Goal: Task Accomplishment & Management: Manage account settings

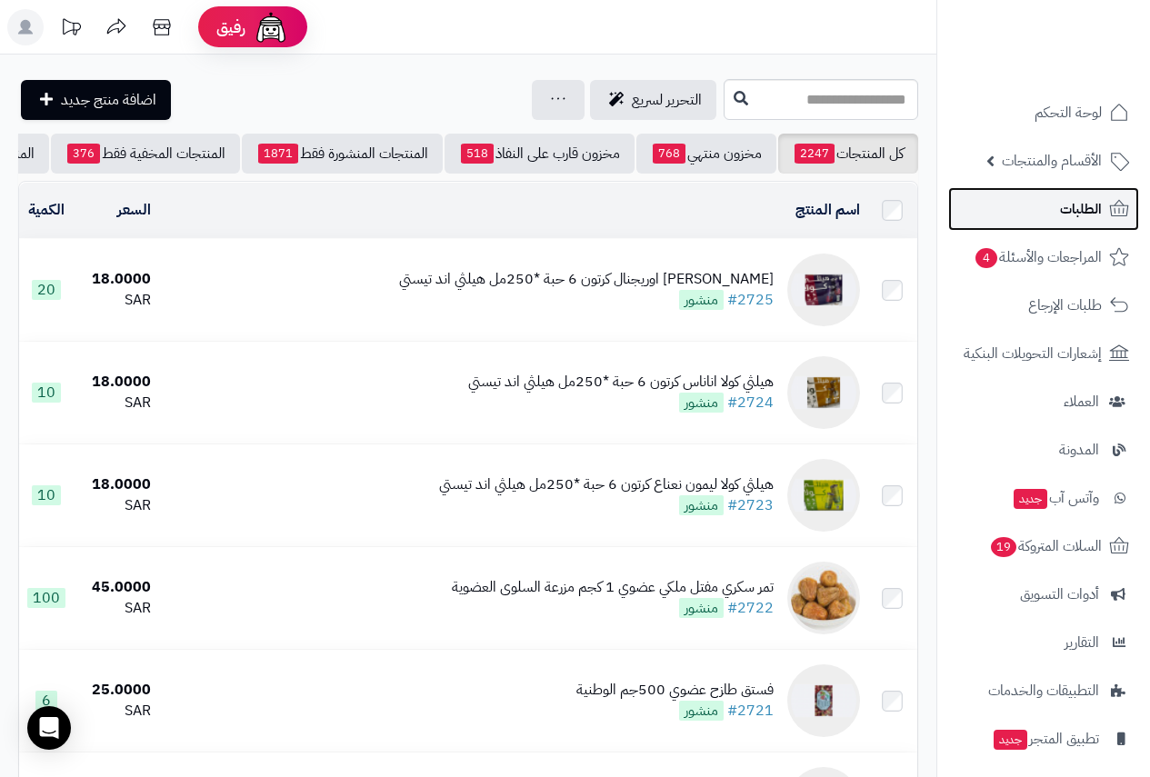
click at [1081, 195] on link "الطلبات" at bounding box center [1043, 209] width 191 height 44
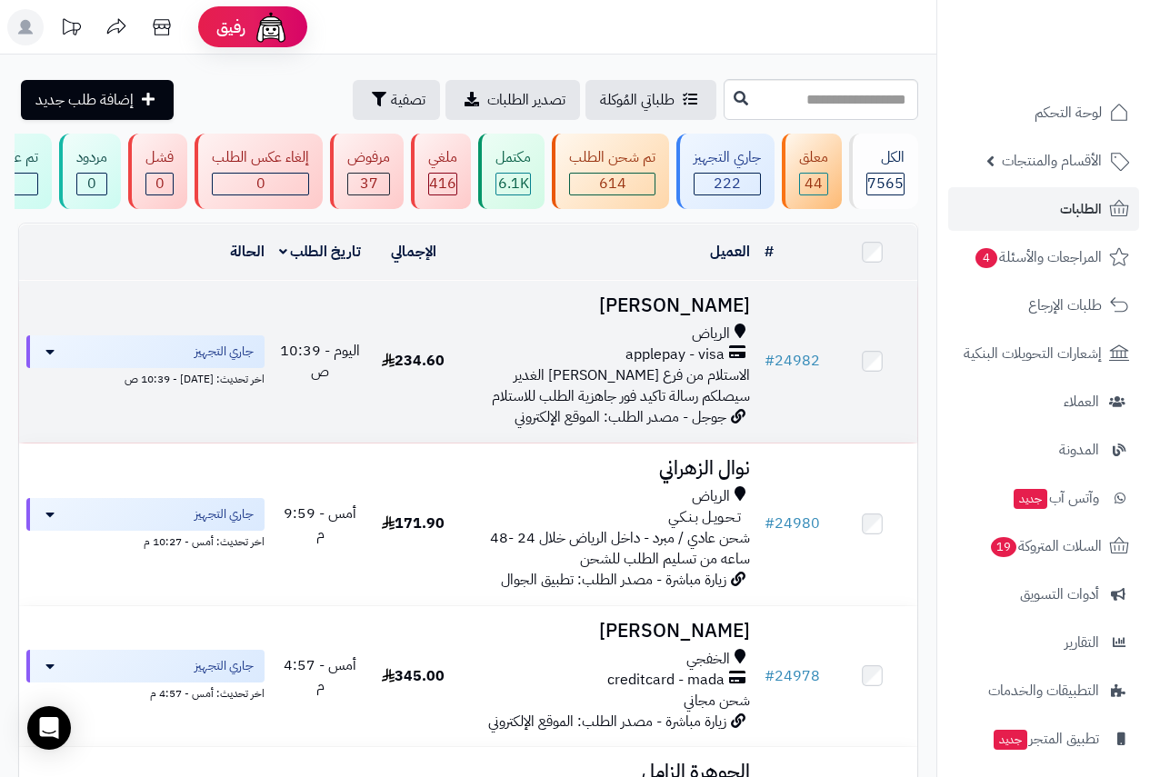
click at [609, 316] on h3 "[PERSON_NAME]" at bounding box center [607, 305] width 285 height 21
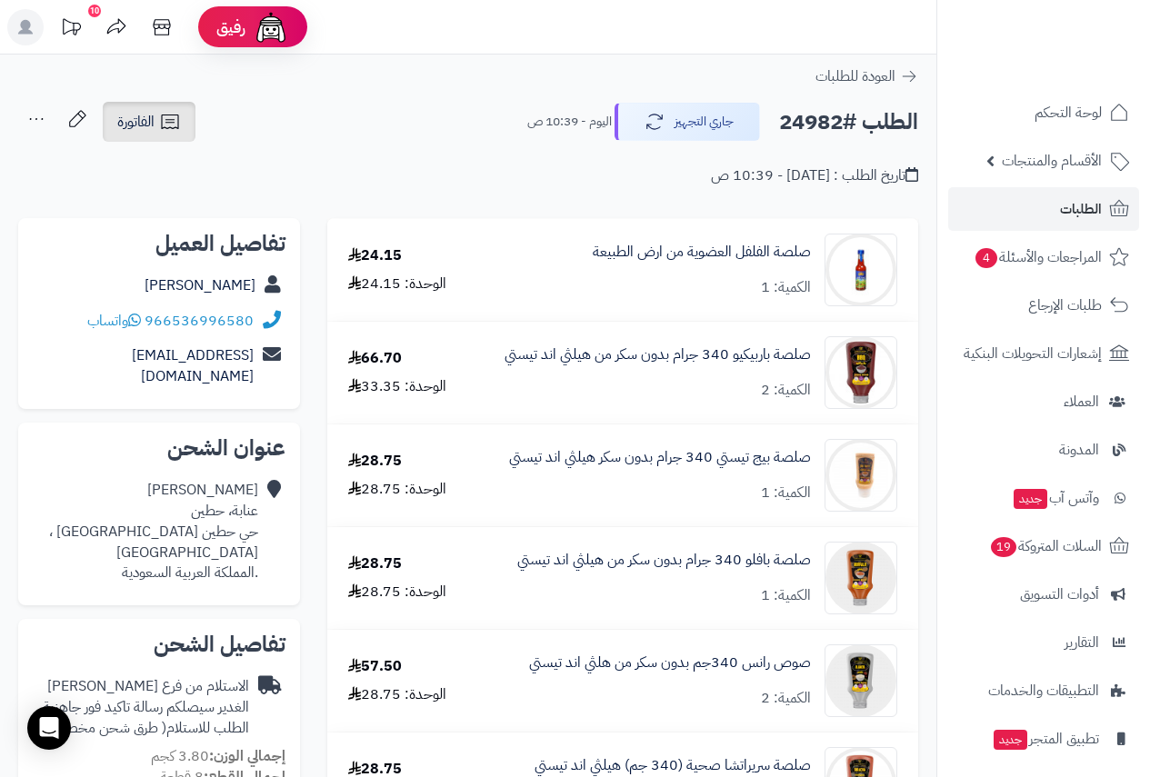
click at [152, 135] on link "الفاتورة" at bounding box center [149, 122] width 93 height 40
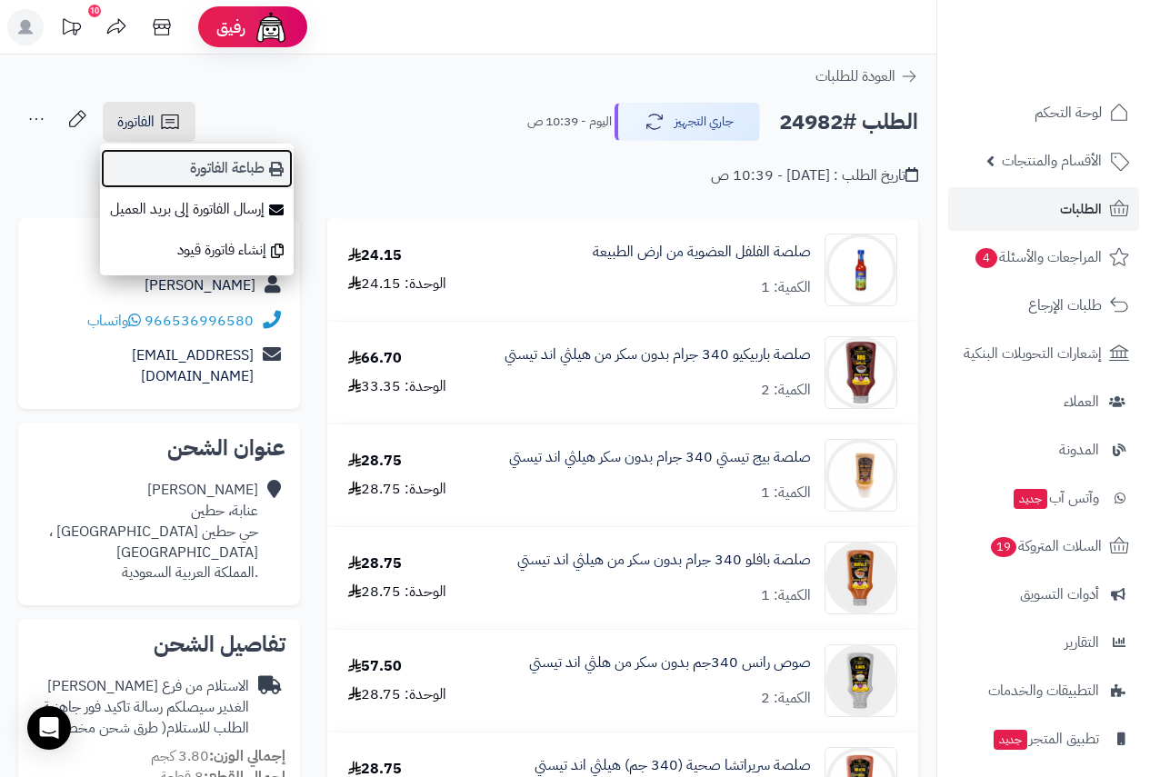
click at [246, 170] on link "طباعة الفاتورة" at bounding box center [197, 168] width 194 height 41
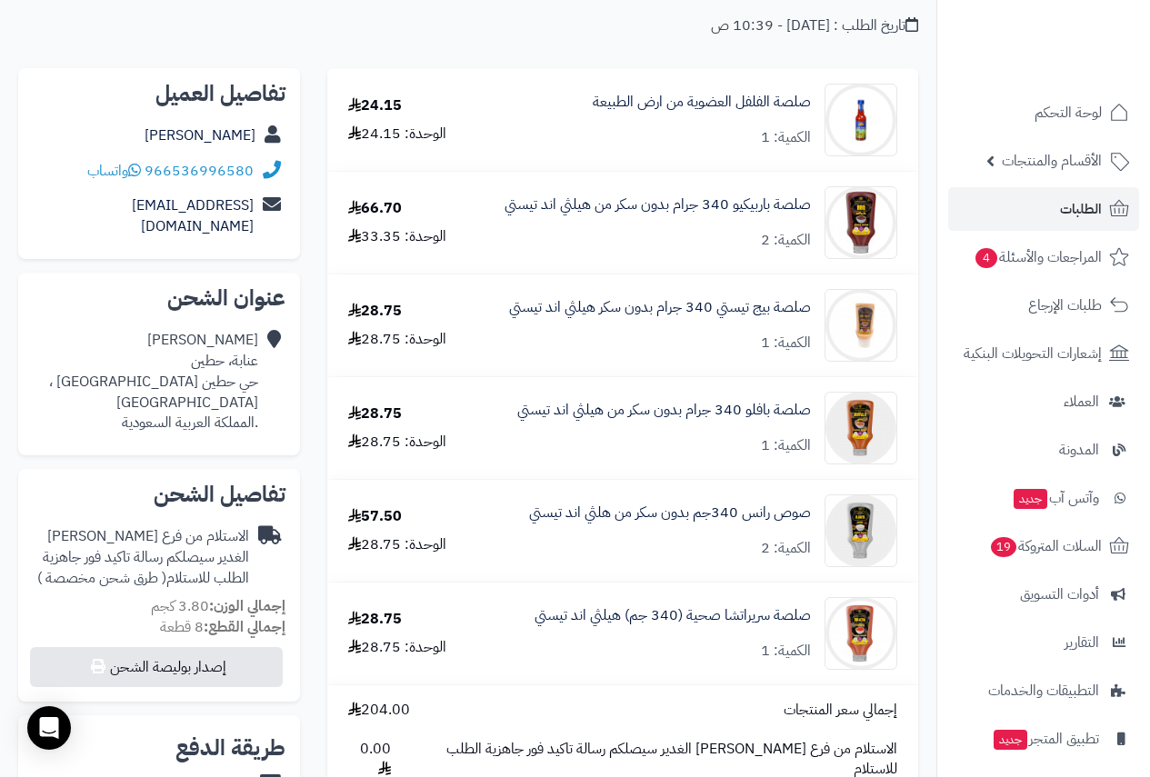
scroll to position [182, 0]
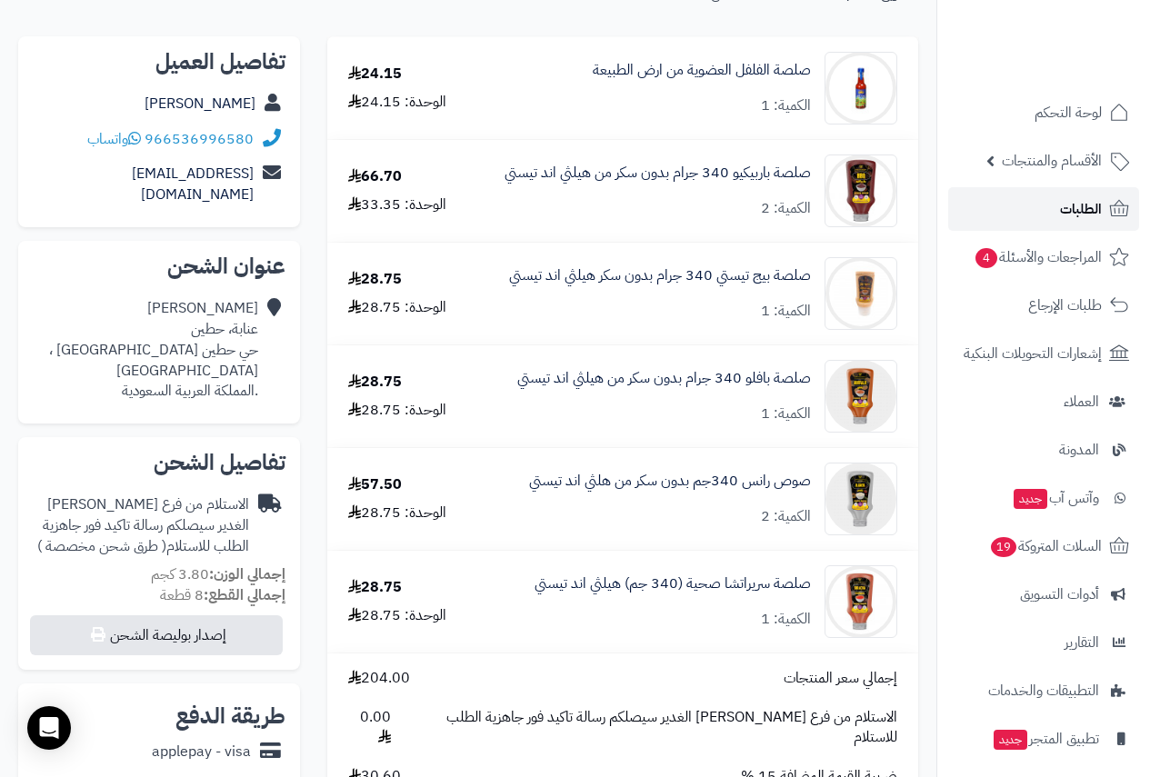
click at [1081, 229] on link "الطلبات" at bounding box center [1043, 209] width 191 height 44
